Goal: Transaction & Acquisition: Purchase product/service

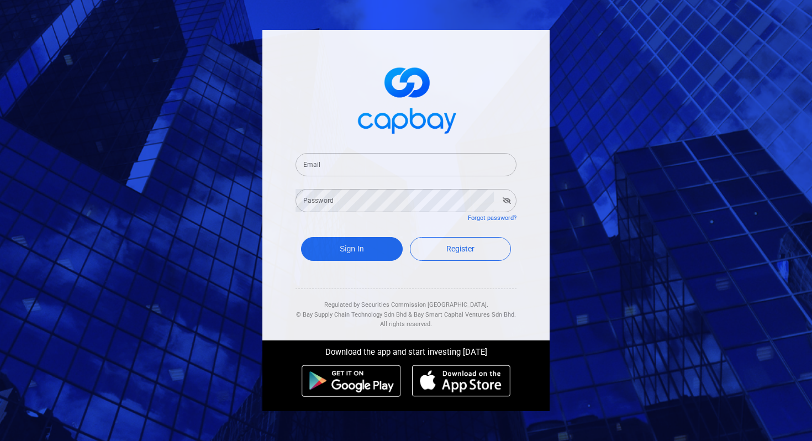
click at [342, 163] on input "Email" at bounding box center [406, 164] width 221 height 23
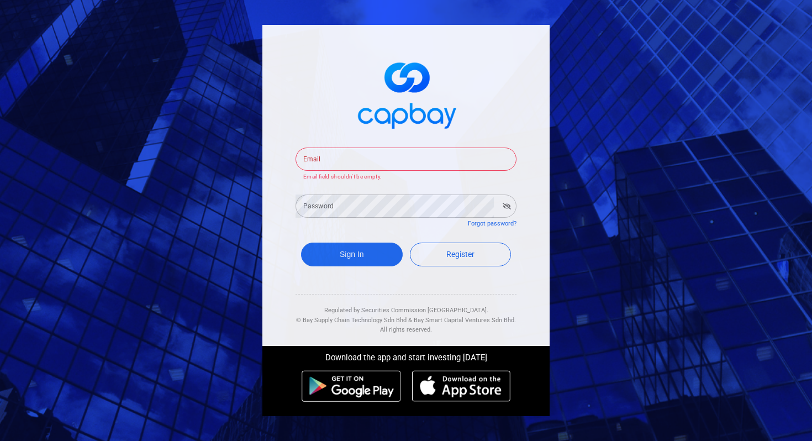
type input "[EMAIL_ADDRESS][DOMAIN_NAME]"
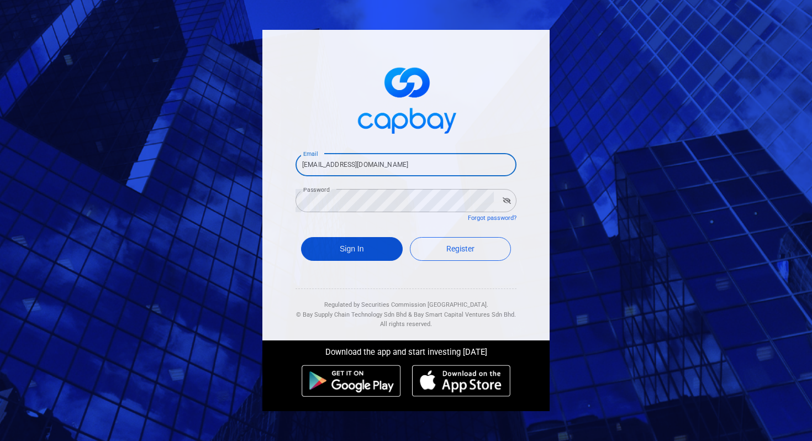
click at [354, 249] on button "Sign In" at bounding box center [352, 249] width 102 height 24
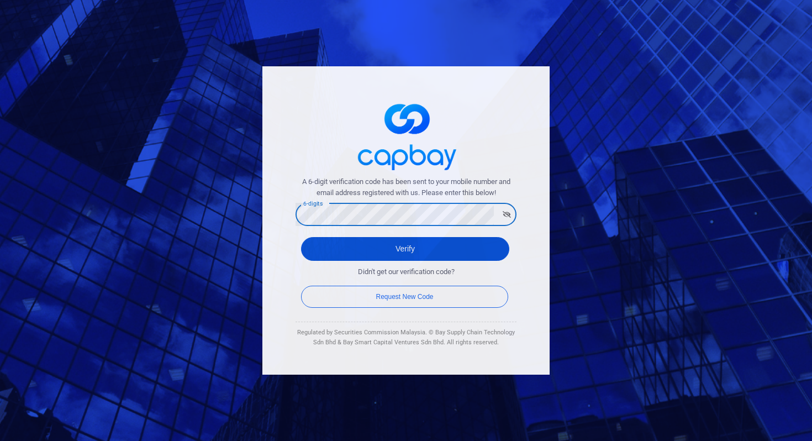
click at [330, 249] on button "Verify" at bounding box center [405, 249] width 208 height 24
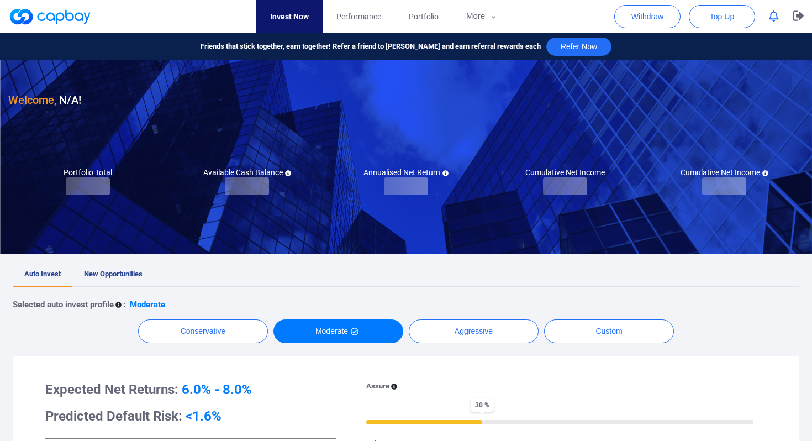
checkbox input "true"
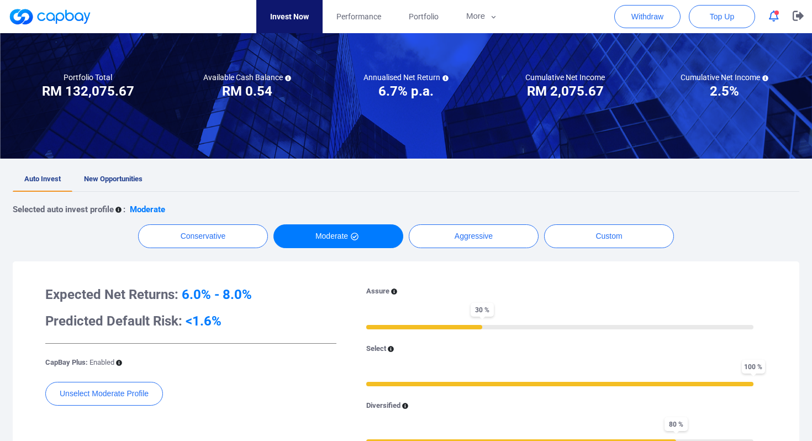
scroll to position [115, 0]
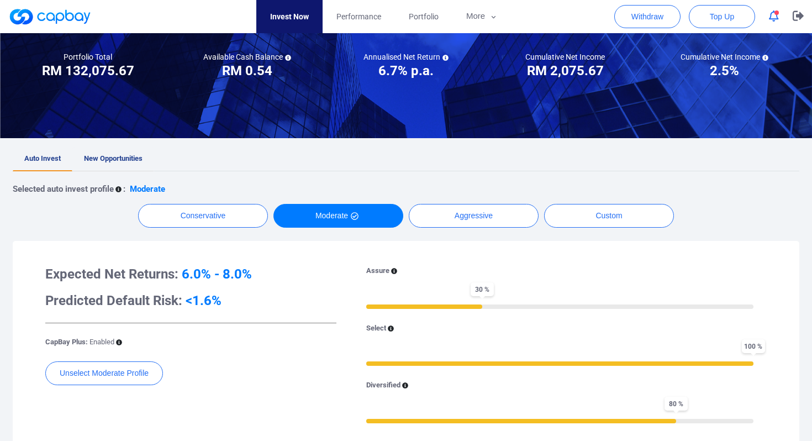
click at [104, 153] on link "New Opportunities" at bounding box center [113, 159] width 82 height 24
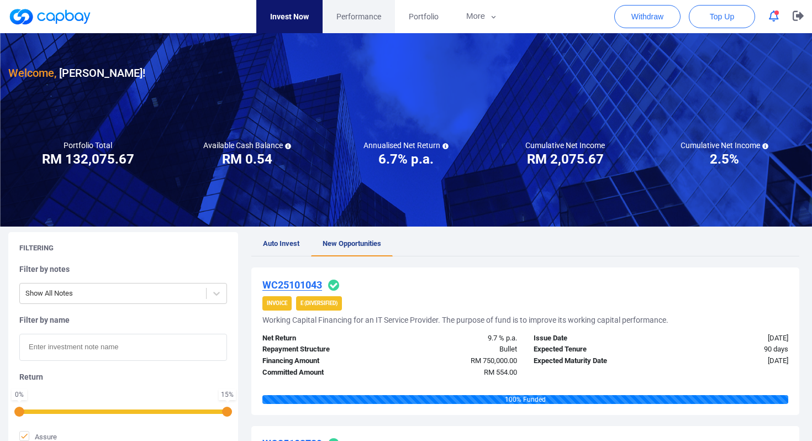
click at [347, 10] on span "Performance" at bounding box center [358, 16] width 45 height 12
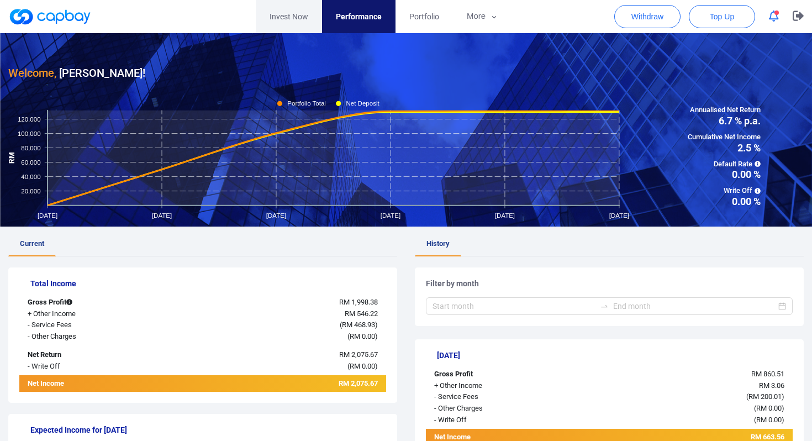
click at [291, 18] on link "Invest Now" at bounding box center [289, 16] width 66 height 33
